Goal: Task Accomplishment & Management: Manage account settings

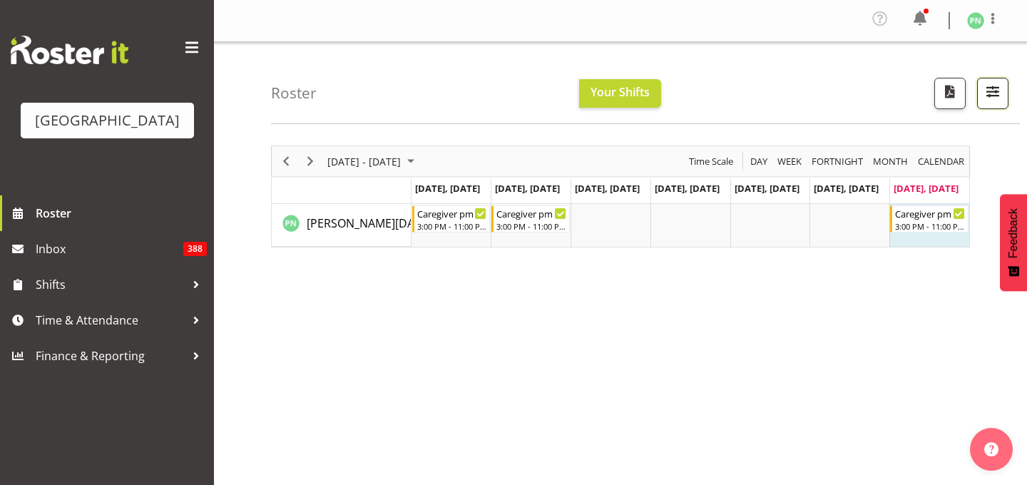
click at [987, 99] on span "button" at bounding box center [993, 91] width 19 height 19
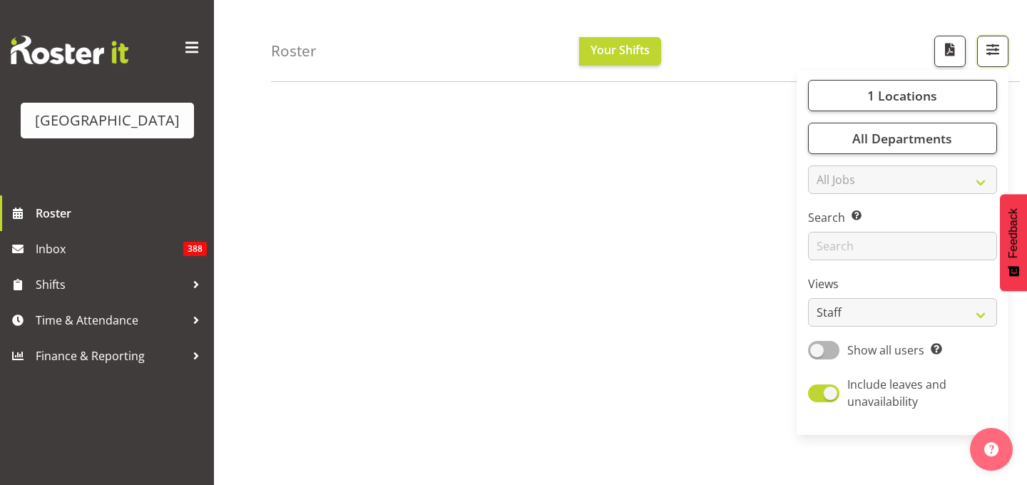
scroll to position [235, 0]
click at [887, 358] on span "Show all users" at bounding box center [885, 350] width 77 height 16
click at [817, 355] on input "Show all users Show only rostered employees" at bounding box center [812, 349] width 9 height 9
checkbox input "true"
click at [906, 327] on select "Staff Role Shift - Horizontal Shift - Vertical Staff - Location" at bounding box center [902, 312] width 189 height 29
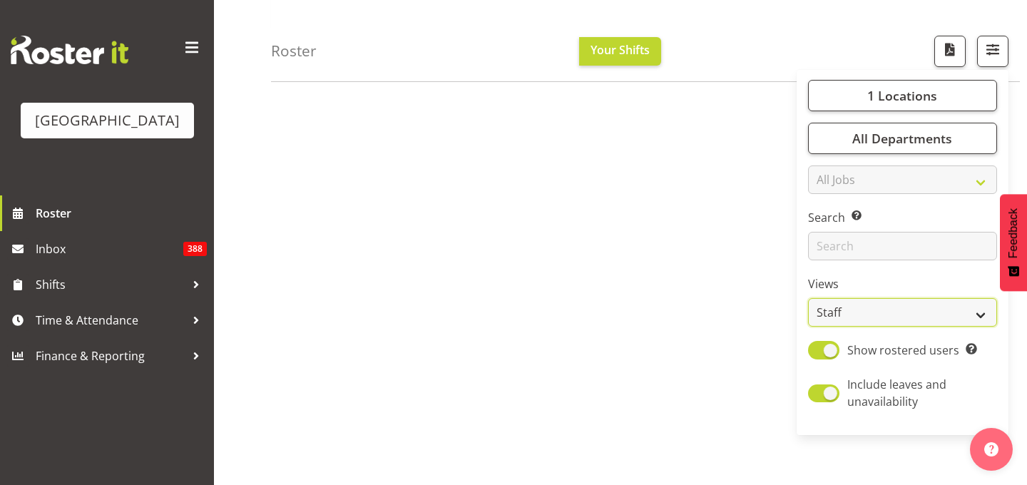
select select "shiftH"
click at [808, 327] on select "Staff Role Shift - Horizontal Shift - Vertical Staff - Location" at bounding box center [902, 312] width 189 height 29
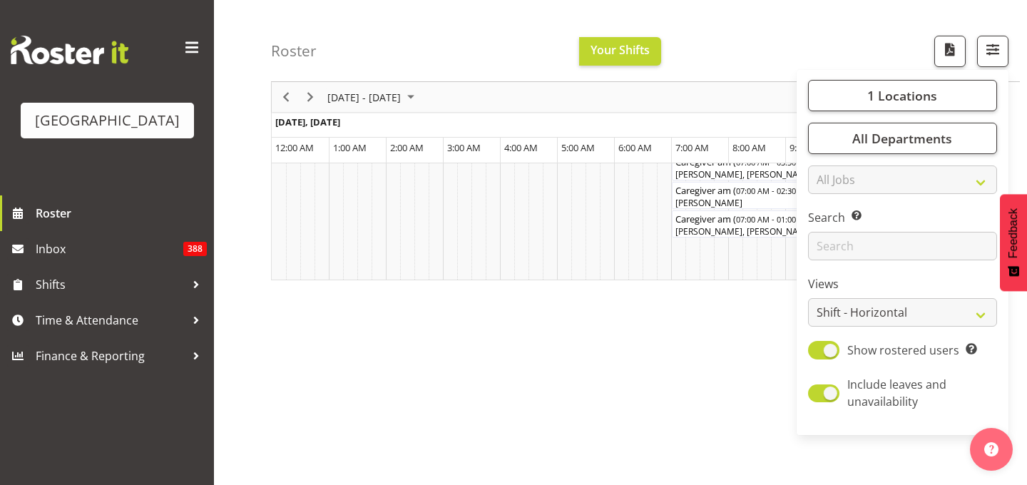
click at [842, 56] on div "Roster Your Shifts 1 Locations [GEOGRAPHIC_DATA] Kitchen [GEOGRAPHIC_DATA] Sele…" at bounding box center [645, 41] width 749 height 82
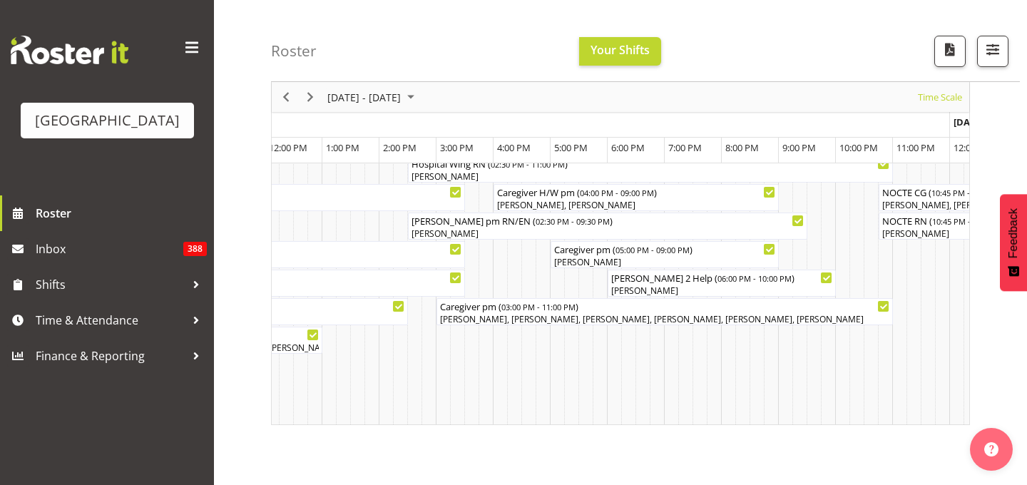
scroll to position [0, 3504]
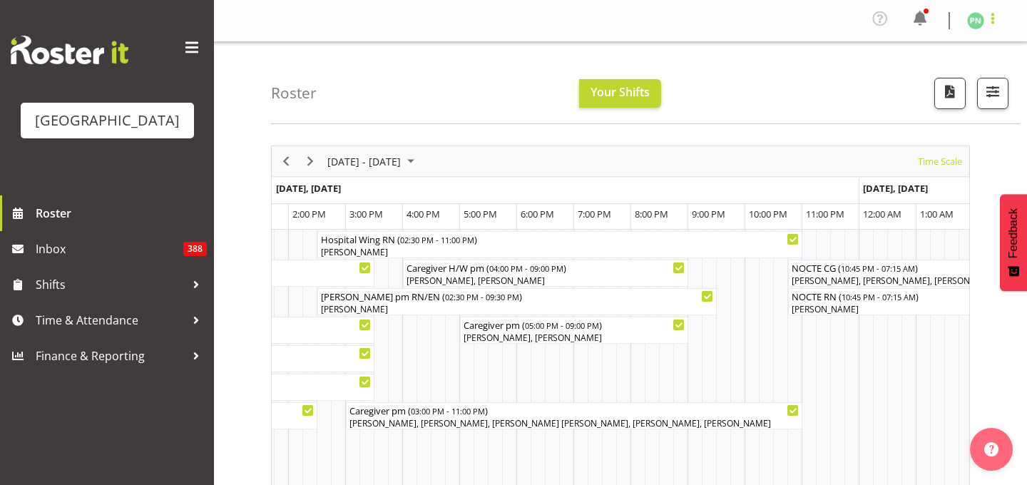
click at [984, 23] on span at bounding box center [992, 18] width 17 height 17
click at [901, 91] on link "Log Out" at bounding box center [933, 79] width 137 height 26
